Goal: Information Seeking & Learning: Learn about a topic

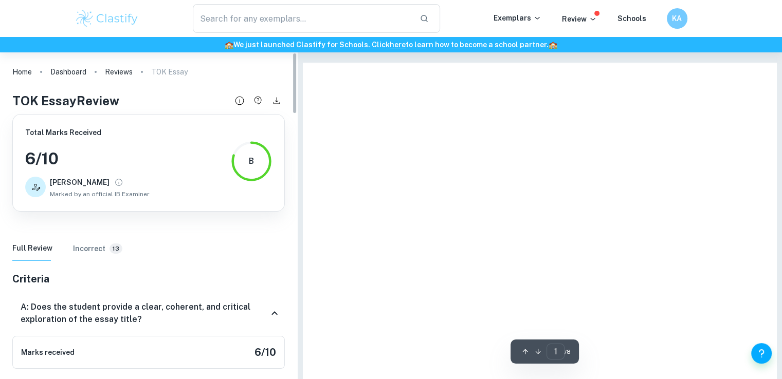
type input "6"
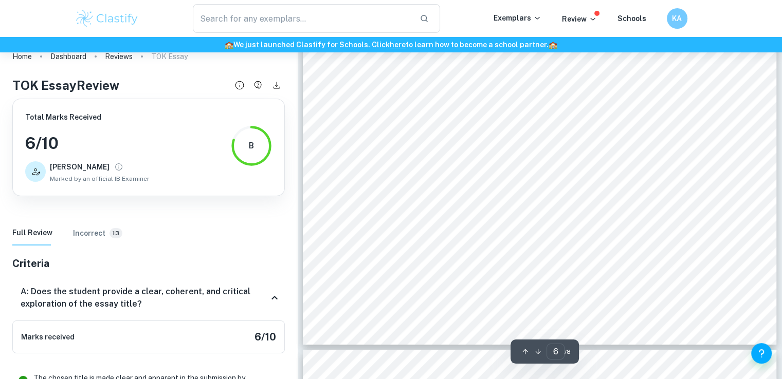
scroll to position [3783, 0]
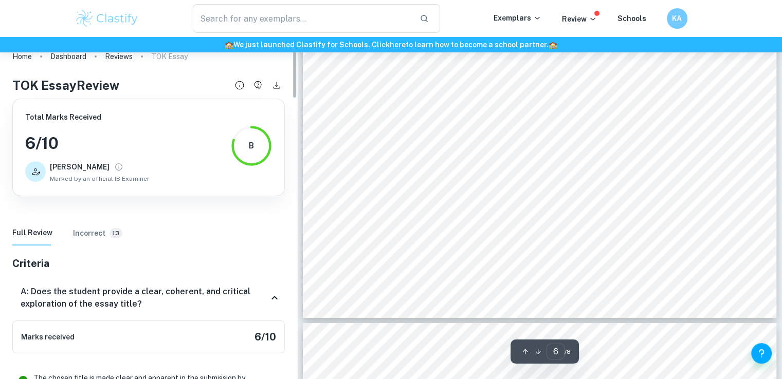
drag, startPoint x: 294, startPoint y: 72, endPoint x: 296, endPoint y: 64, distance: 8.0
click at [294, 68] on div "Home Dashboard Reviews TOK Essay TOK Essay Review Total Marks Received 6 / 10 D…" at bounding box center [148, 208] width 297 height 342
click at [296, 64] on div "Home Dashboard Reviews TOK Essay TOK Essay Review Total Marks Received 6 / 10 D…" at bounding box center [148, 208] width 297 height 342
click at [109, 56] on link "Reviews" at bounding box center [119, 56] width 28 height 14
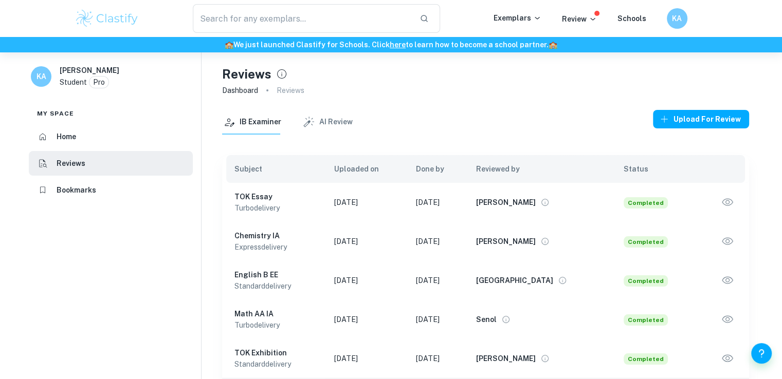
click at [735, 272] on td at bounding box center [723, 280] width 52 height 39
click at [732, 278] on icon "button" at bounding box center [727, 280] width 13 height 13
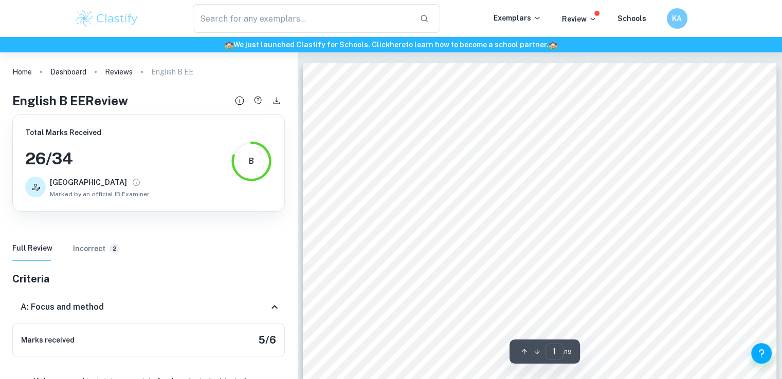
click at [255, 163] on div "B" at bounding box center [251, 161] width 41 height 41
click at [132, 184] on icon "View full profile" at bounding box center [136, 182] width 9 height 9
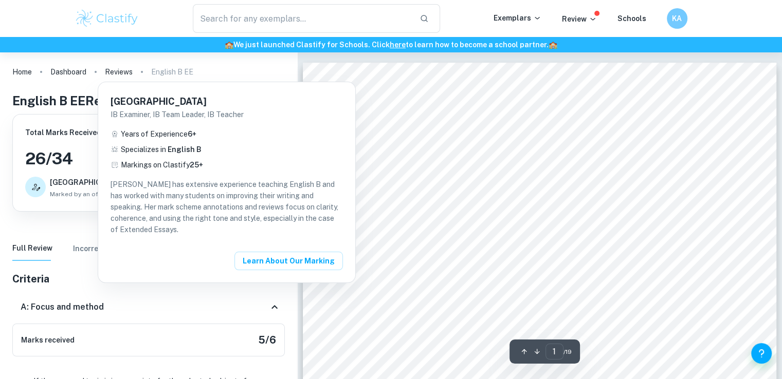
click at [103, 159] on div "Florencia IB Examiner, IB Team Leader, IB Teacher Years of Experience 6 + Speci…" at bounding box center [226, 182] width 257 height 201
click at [86, 165] on div at bounding box center [391, 189] width 782 height 379
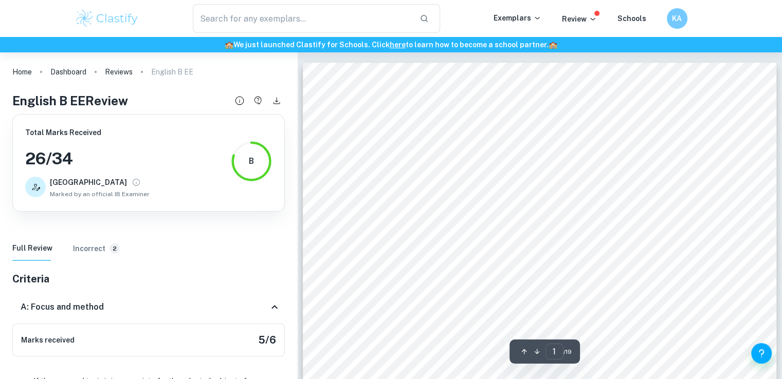
click at [247, 155] on div "B" at bounding box center [251, 161] width 41 height 41
click at [35, 179] on div at bounding box center [35, 187] width 21 height 21
click at [95, 255] on button "Incorrect 2" at bounding box center [96, 248] width 47 height 25
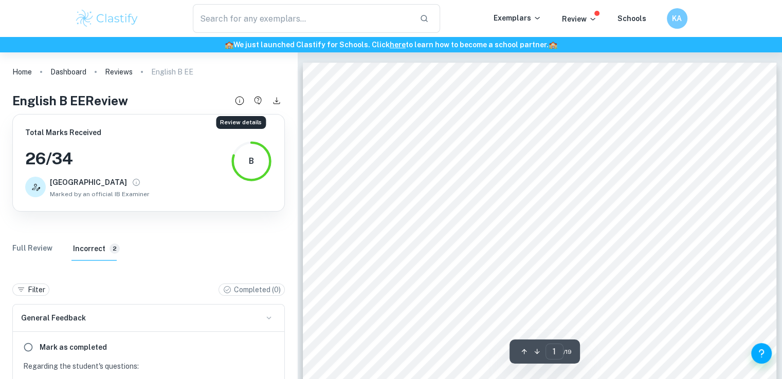
click at [242, 99] on icon "Review details" at bounding box center [239, 100] width 11 height 11
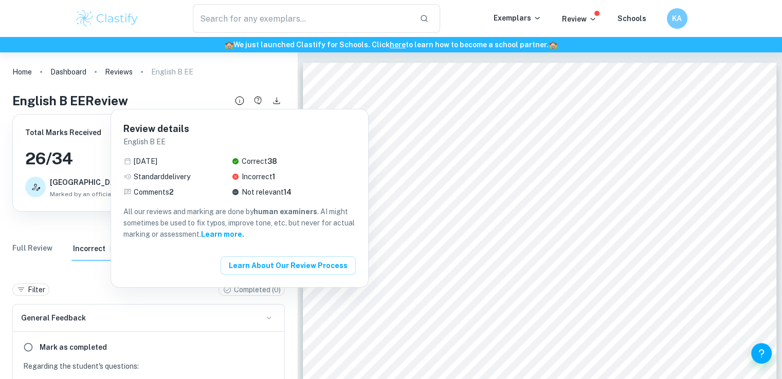
click at [193, 304] on div at bounding box center [391, 189] width 782 height 379
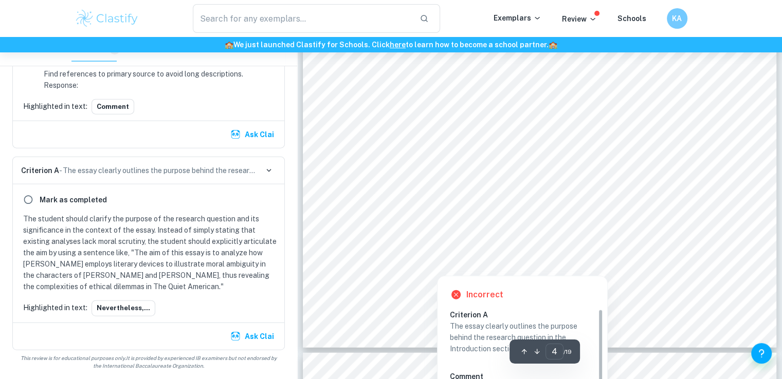
scroll to position [2468, 0]
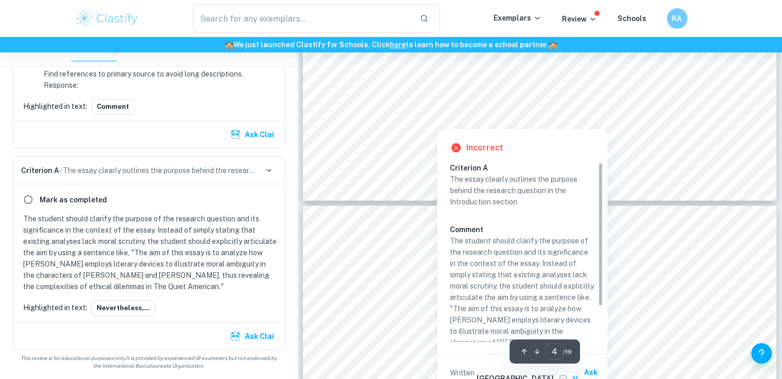
type input "5"
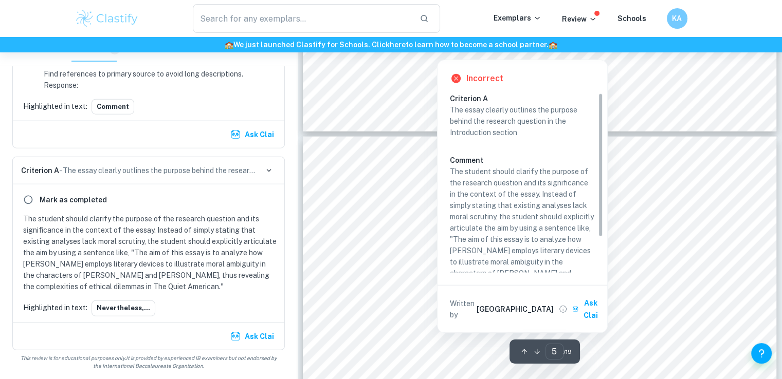
scroll to position [43, 0]
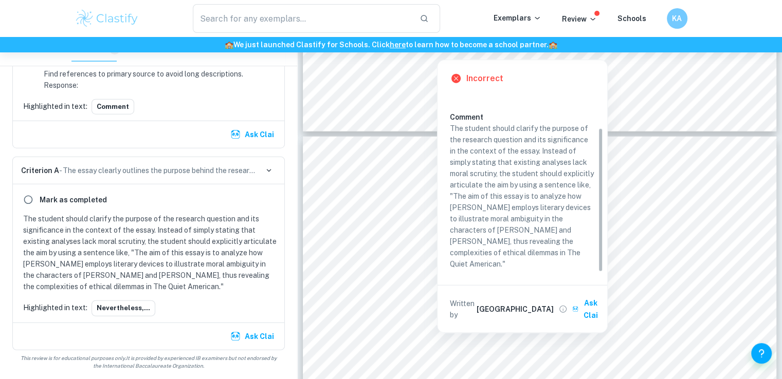
click at [499, 162] on p "The student should clarify the purpose of the research question and its signifi…" at bounding box center [522, 196] width 145 height 147
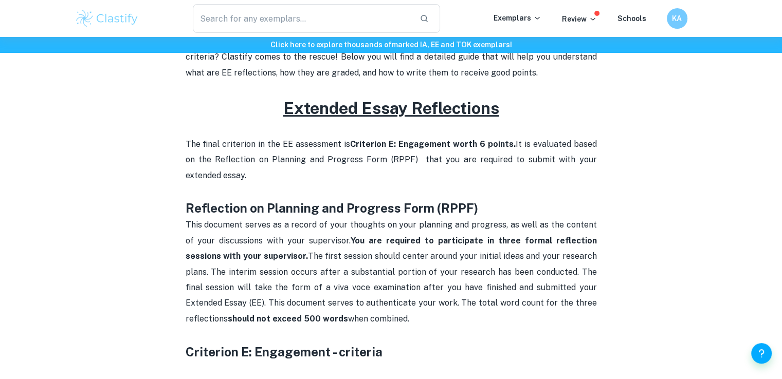
scroll to position [351, 0]
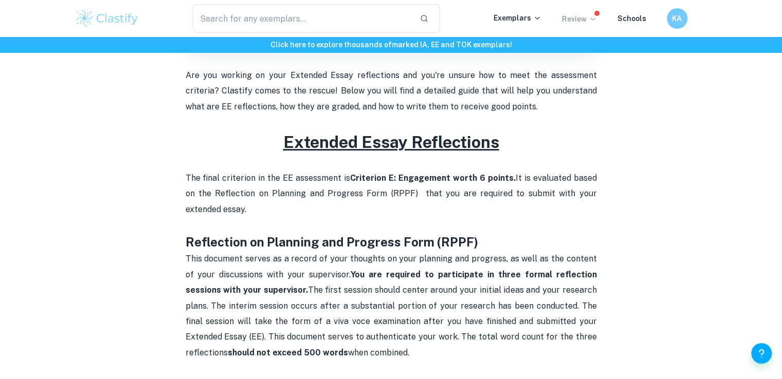
click at [594, 20] on icon at bounding box center [592, 19] width 5 height 3
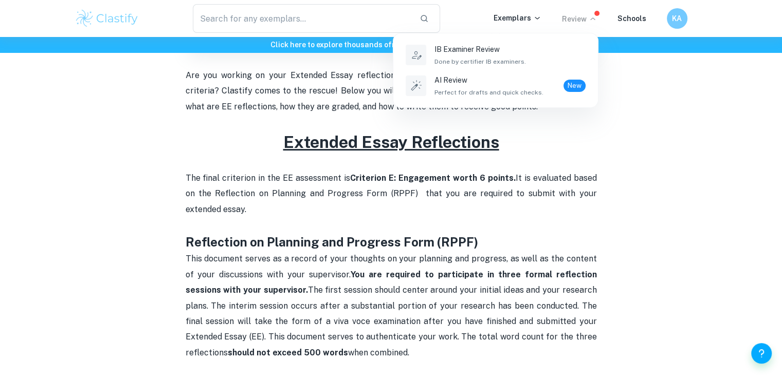
click at [669, 132] on div at bounding box center [391, 189] width 782 height 379
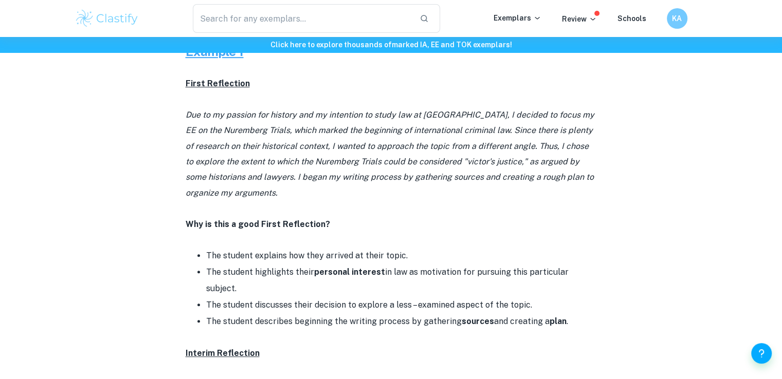
scroll to position [485, 0]
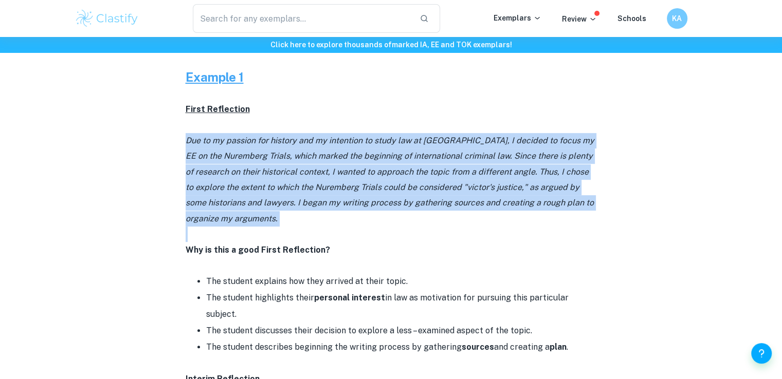
drag, startPoint x: 187, startPoint y: 138, endPoint x: 300, endPoint y: 235, distance: 148.8
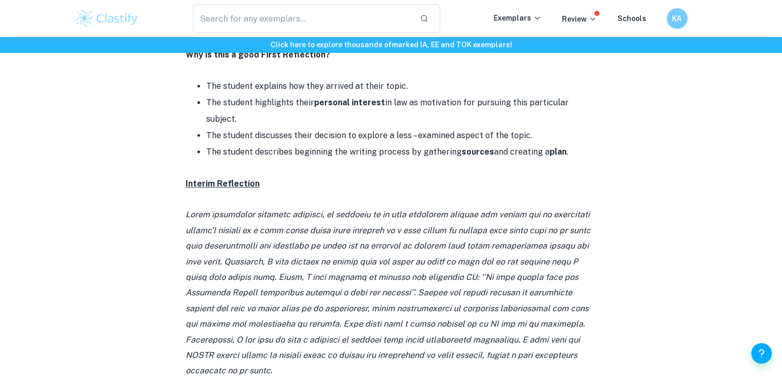
scroll to position [742, 0]
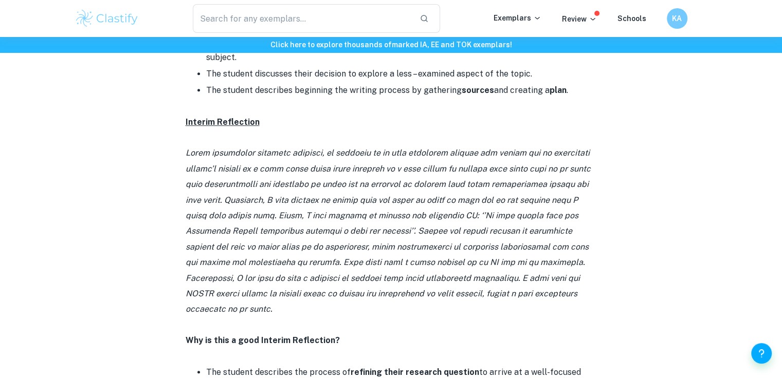
drag, startPoint x: 185, startPoint y: 138, endPoint x: 557, endPoint y: 276, distance: 397.4
copy icon "Lorem ipsumdolor sitametc adipisci, el seddoeiu te in utla etdolorem aliquae ad…"
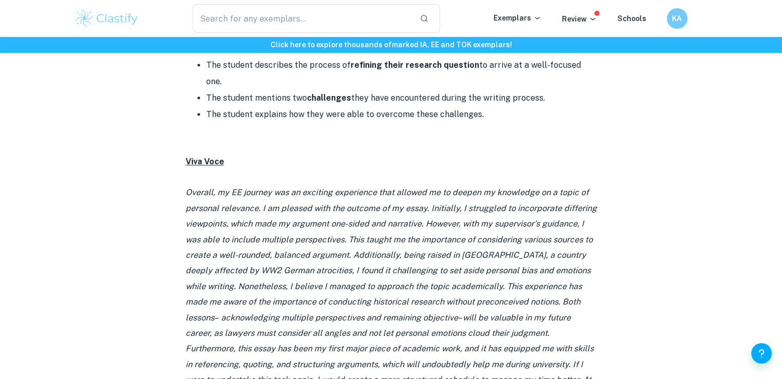
scroll to position [1050, 0]
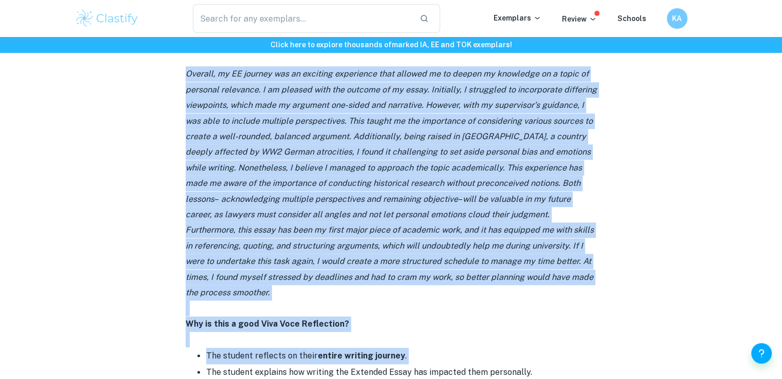
scroll to position [1205, 0]
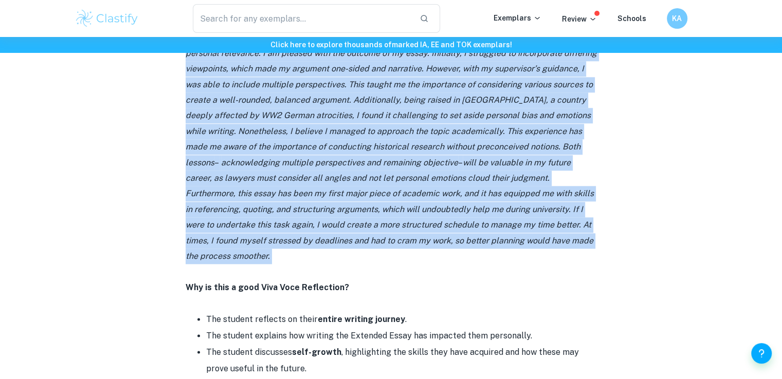
drag, startPoint x: 184, startPoint y: 141, endPoint x: 239, endPoint y: 205, distance: 83.5
click at [239, 205] on div "EE Reflection Examples By [PERSON_NAME] • [DATE] Get feedback on your EE Marked…" at bounding box center [391, 371] width 633 height 2993
copy p "Loremip, do SI ametcon adi el seddoeiu temporinci utla etdolor ma al enimad mi …"
click at [366, 214] on p "Overall, my EE journey was an exciting experience that allowed me to deepen my …" at bounding box center [391, 147] width 411 height 234
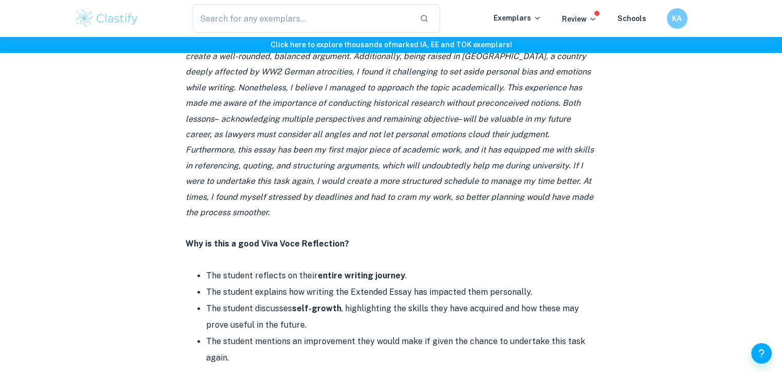
scroll to position [1153, 0]
